Goal: Task Accomplishment & Management: Use online tool/utility

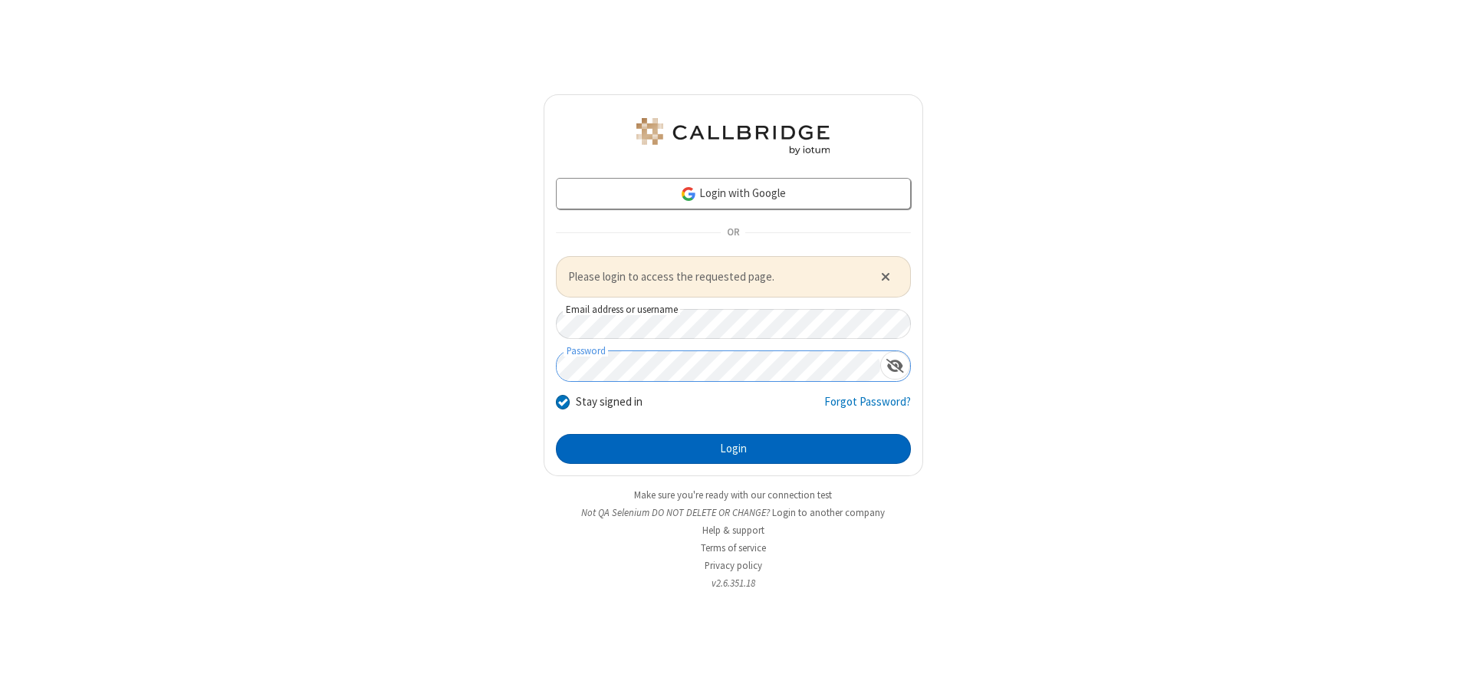
click at [733, 449] on button "Login" at bounding box center [733, 449] width 355 height 31
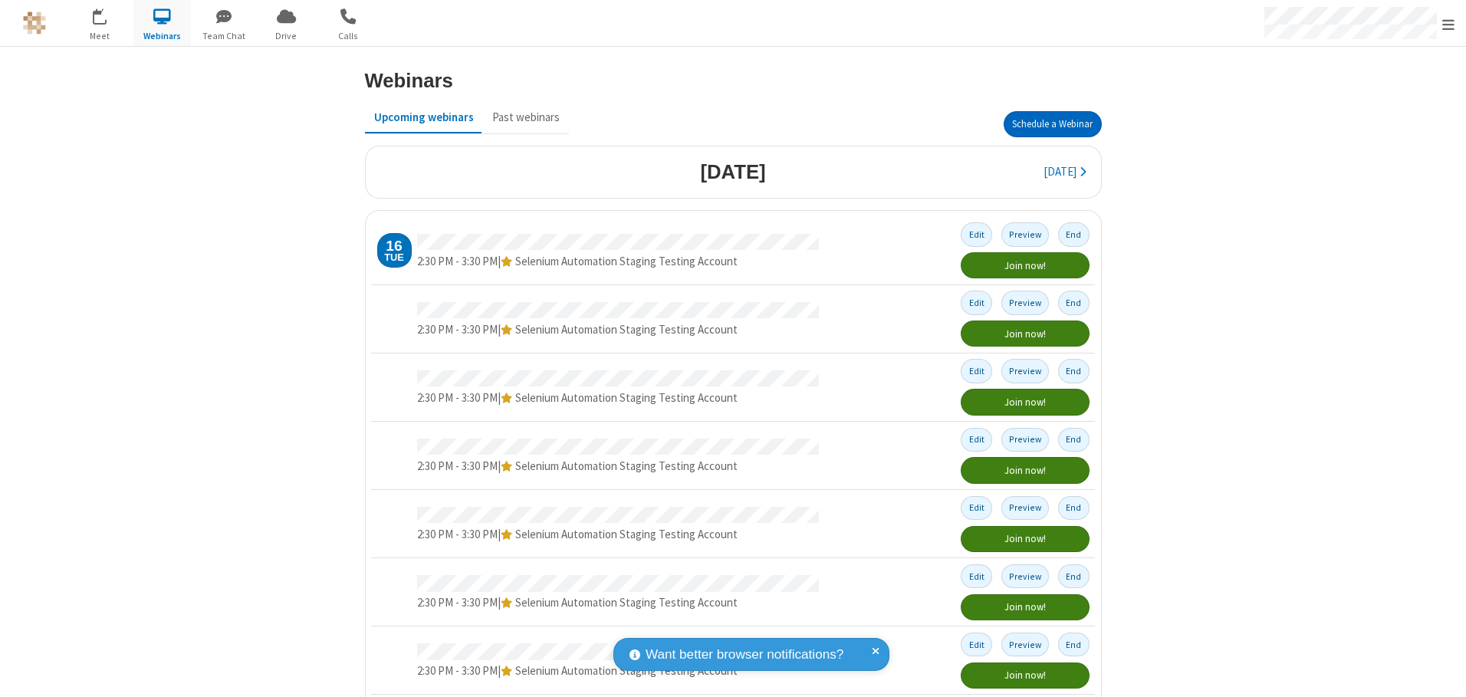
click at [1046, 124] on button "Schedule a Webinar" at bounding box center [1053, 124] width 98 height 26
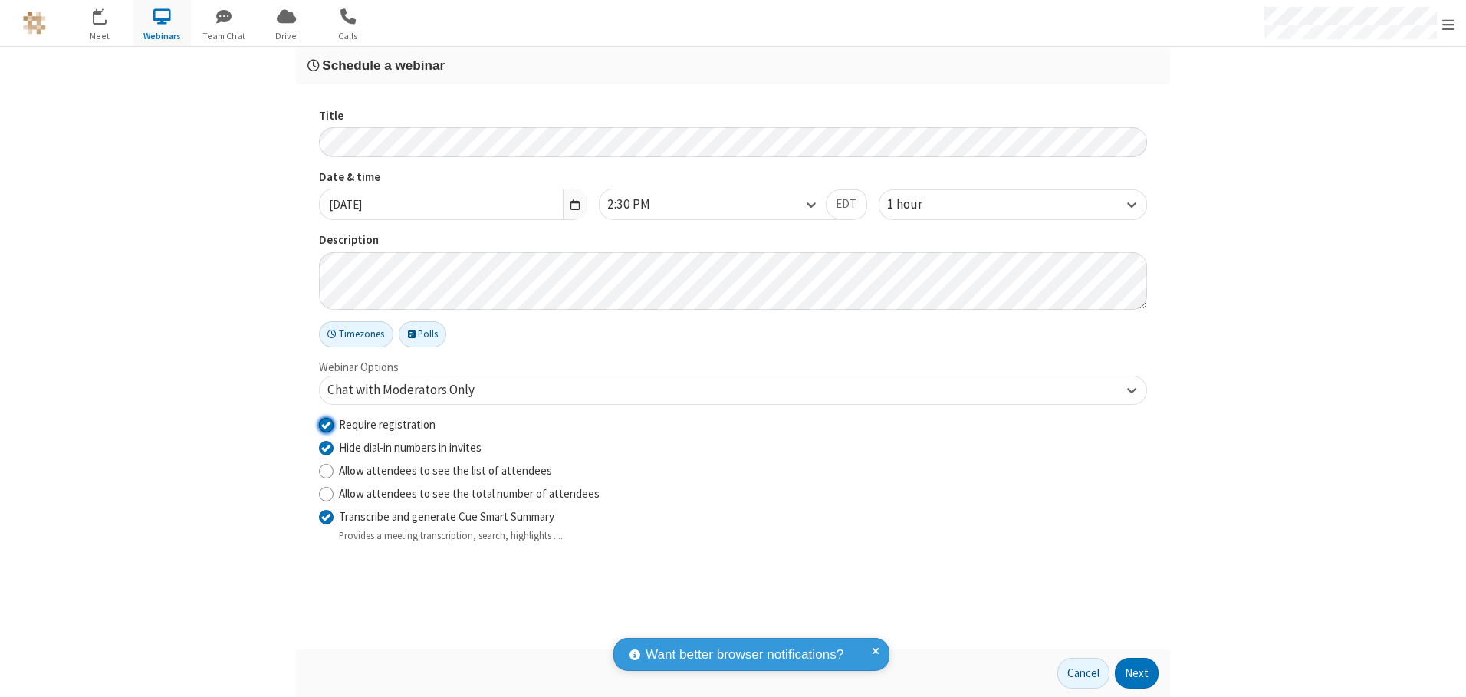
click at [326, 424] on input "Require registration" at bounding box center [326, 424] width 15 height 16
checkbox input "false"
click at [1137, 673] on button "Next" at bounding box center [1137, 673] width 44 height 31
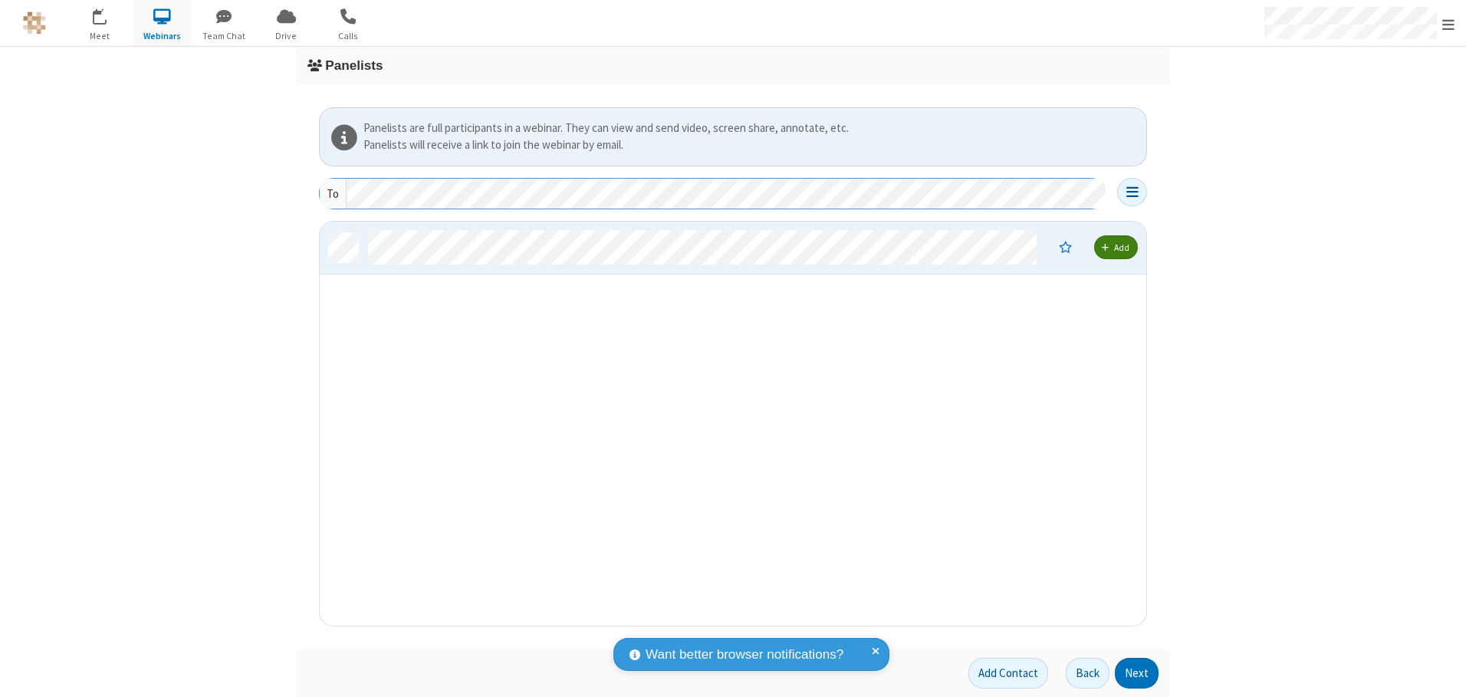
scroll to position [393, 815]
click at [1137, 673] on button "Next" at bounding box center [1137, 673] width 44 height 31
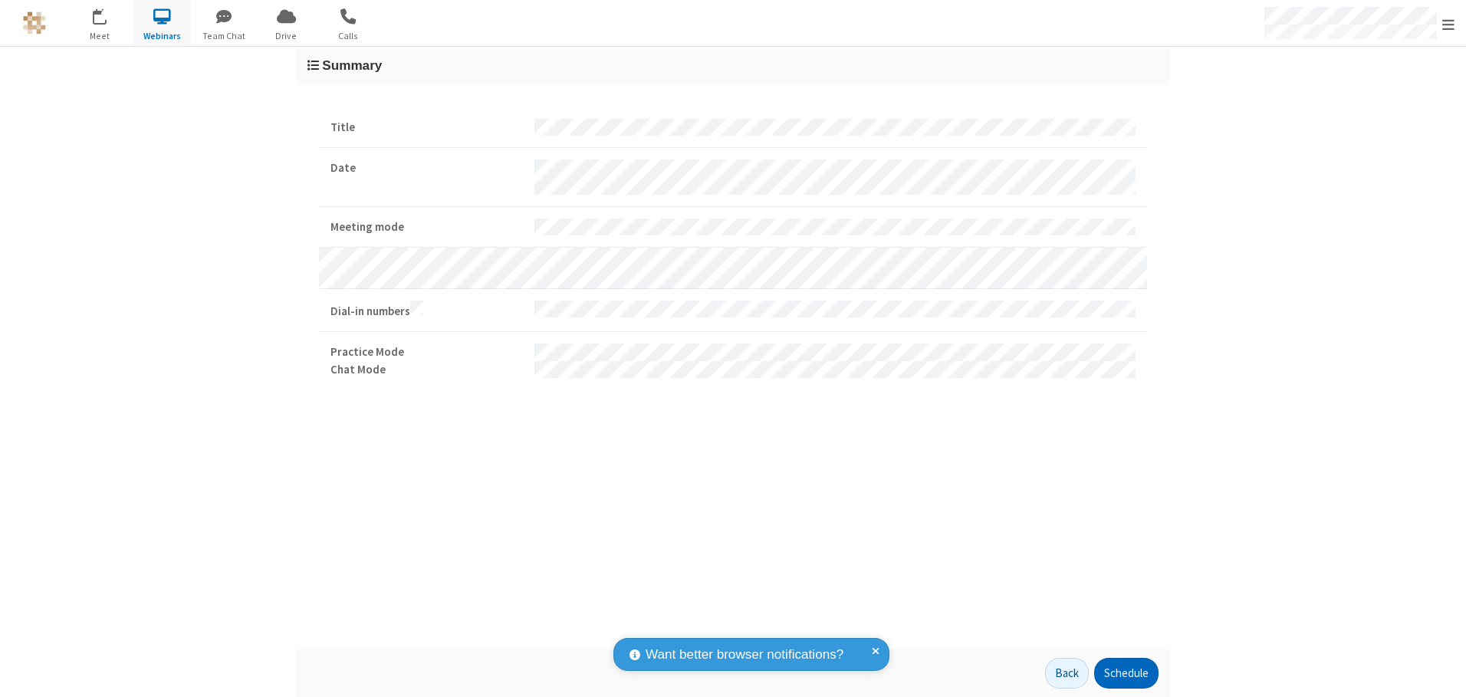
click at [1126, 673] on button "Schedule" at bounding box center [1126, 673] width 64 height 31
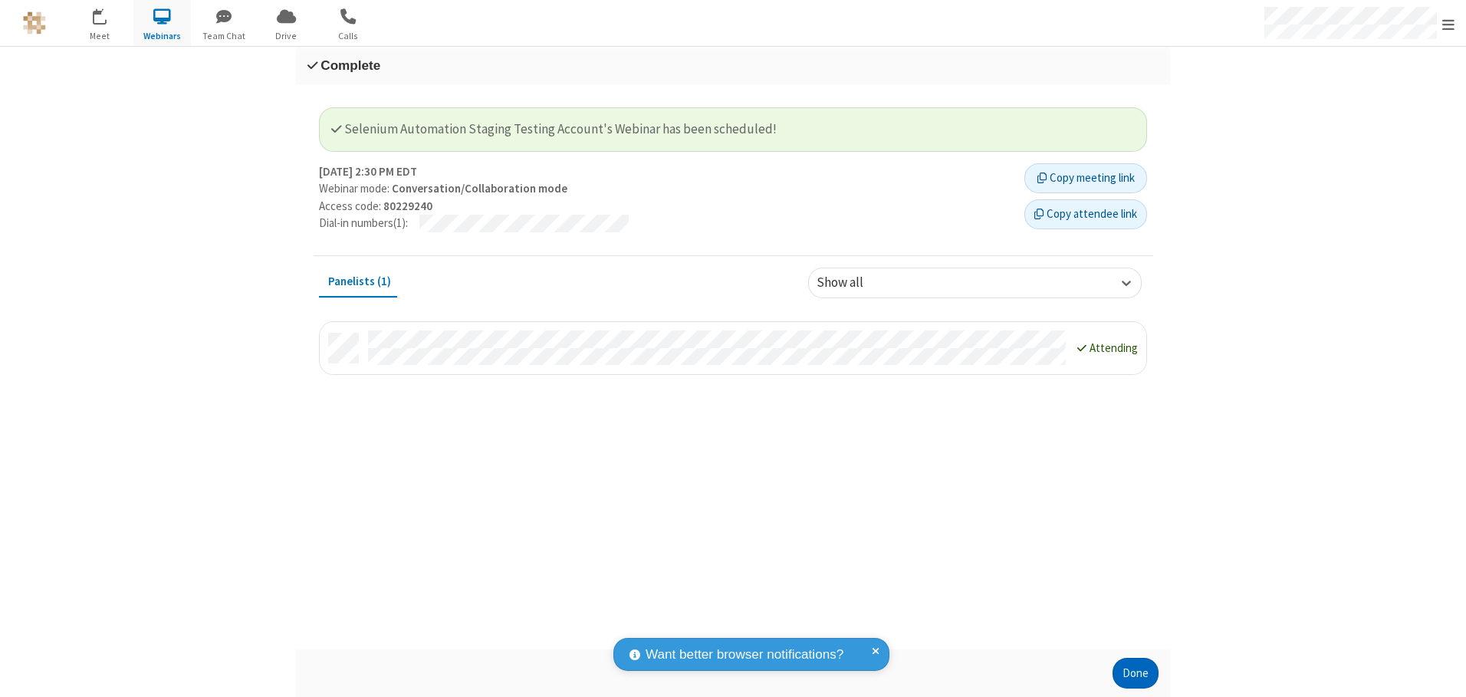
click at [1136, 673] on button "Done" at bounding box center [1136, 673] width 46 height 31
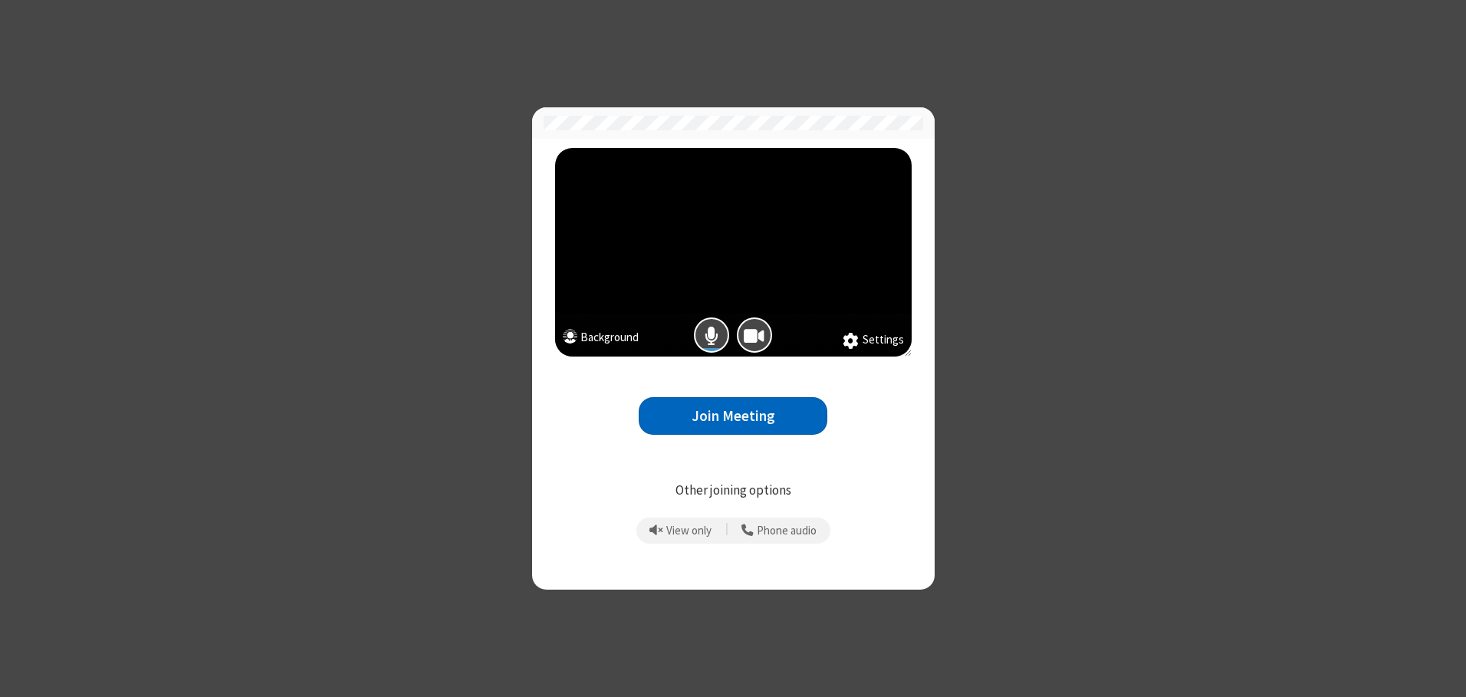
click at [733, 416] on button "Join Meeting" at bounding box center [733, 416] width 189 height 38
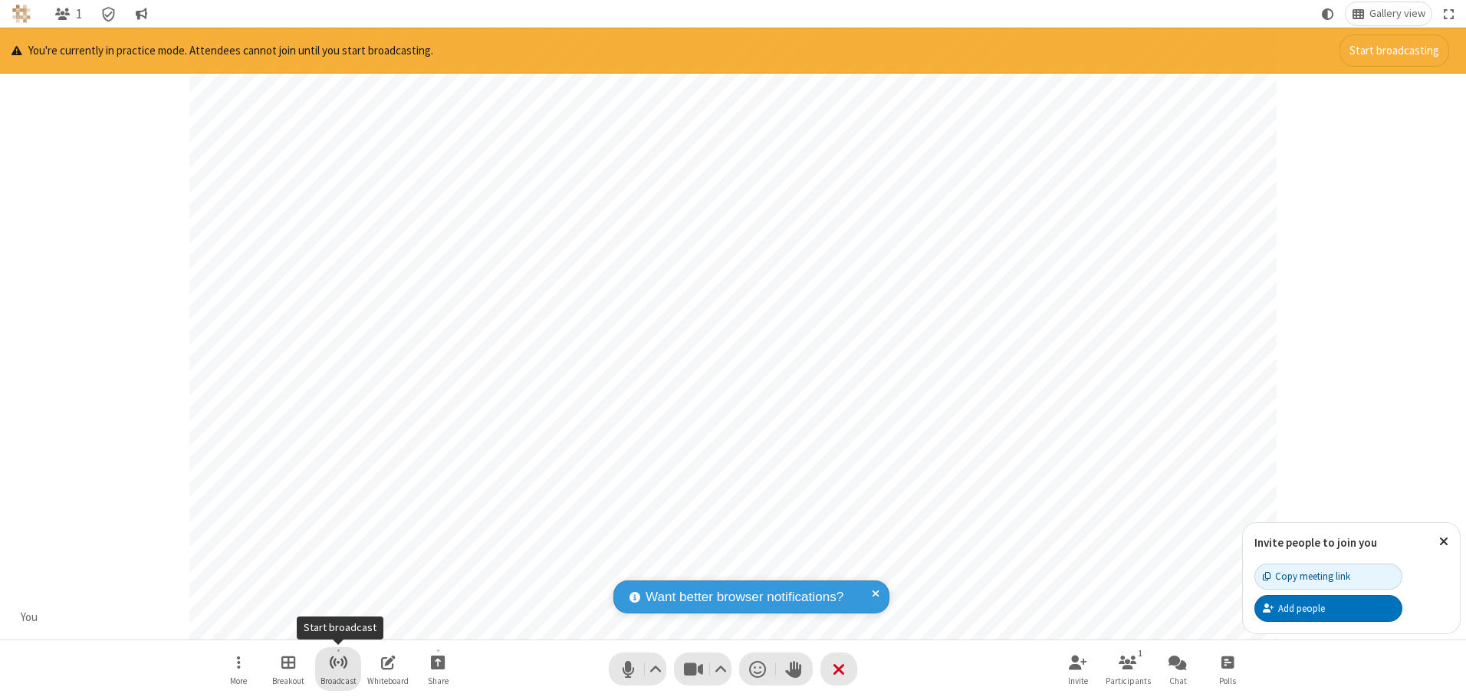
click at [337, 662] on span "Start broadcast" at bounding box center [338, 662] width 19 height 19
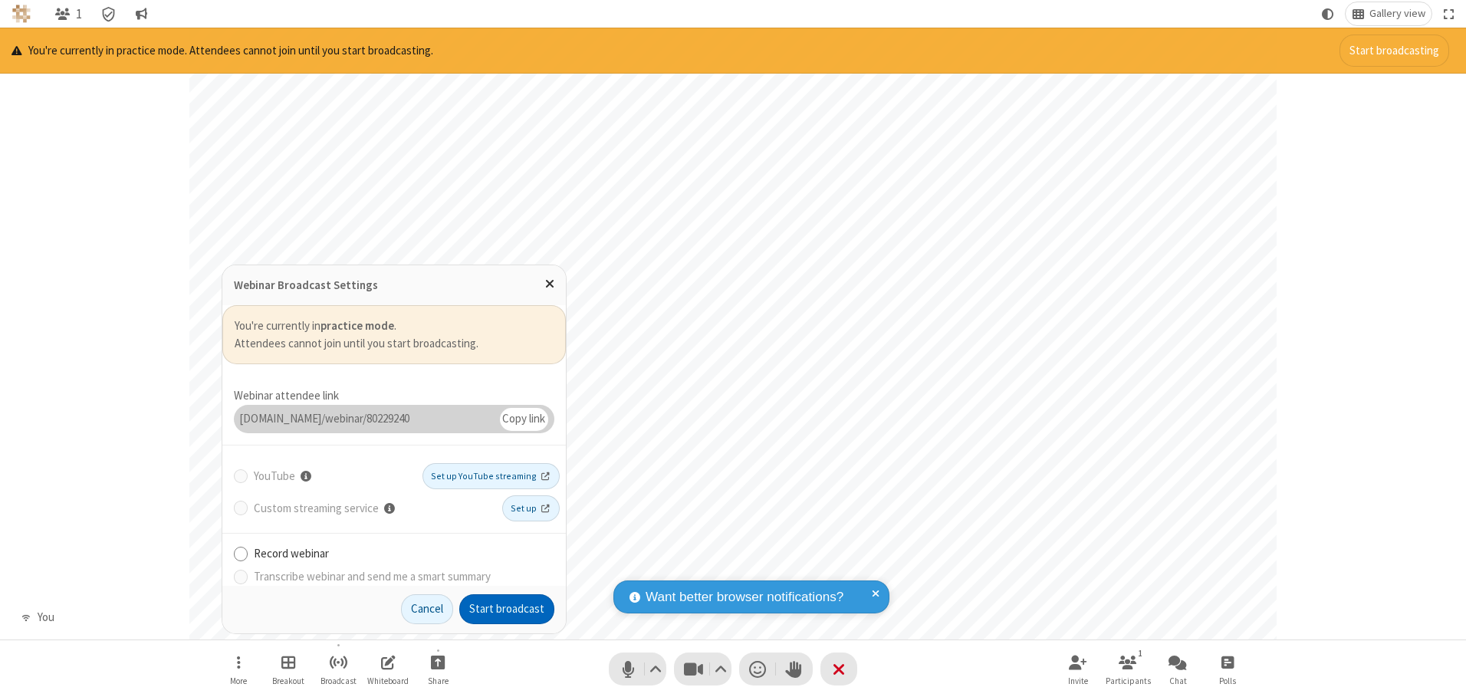
click at [507, 609] on button "Start broadcast" at bounding box center [506, 609] width 95 height 31
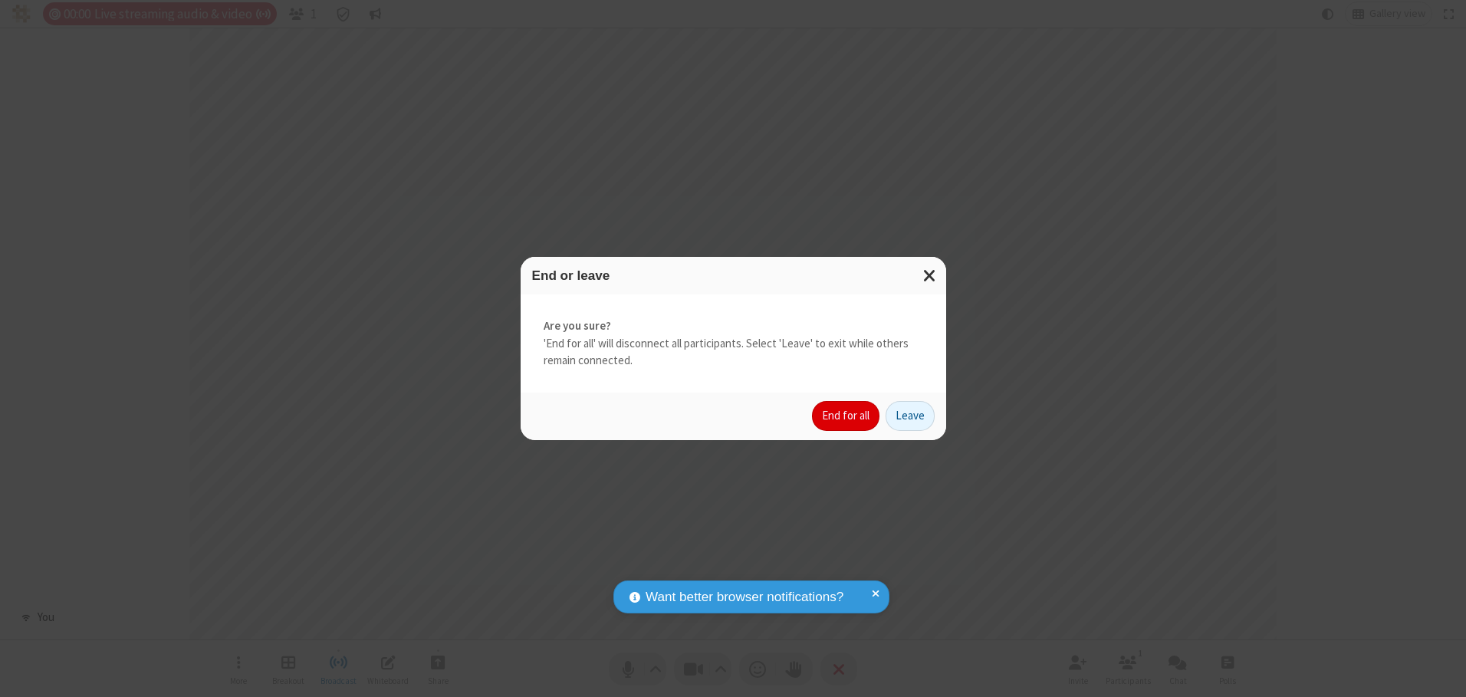
click at [846, 416] on button "End for all" at bounding box center [845, 416] width 67 height 31
